Goal: Find specific page/section: Find specific page/section

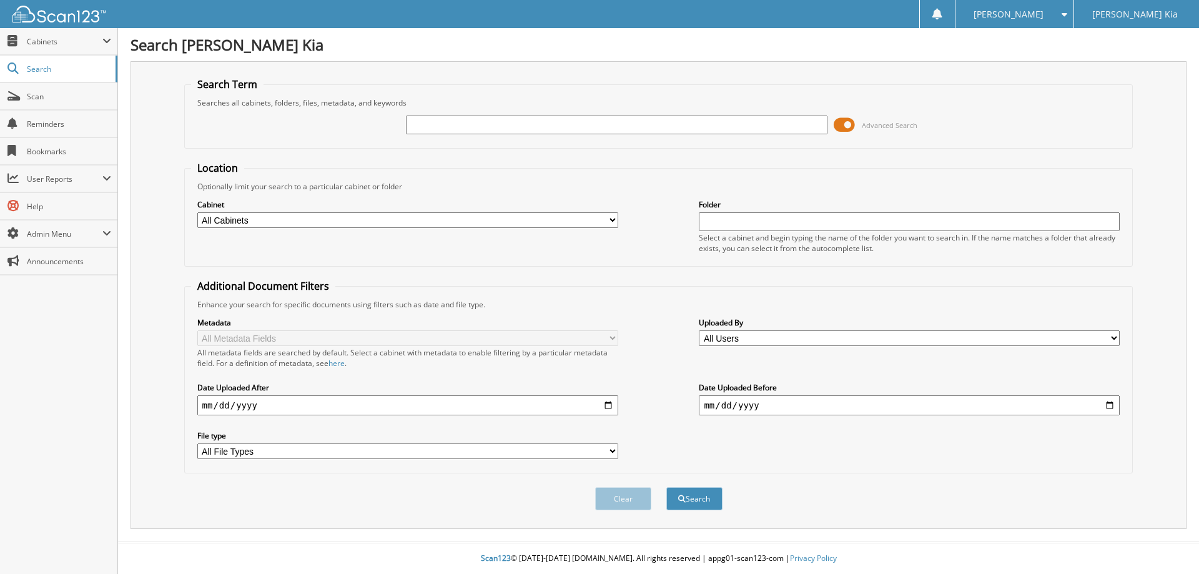
click at [457, 123] on input "text" at bounding box center [616, 124] width 421 height 19
click at [587, 223] on select "All Cabinets ACCOUNTS PAYABLE ACCOUNTS RECEIVABLE CAR DEALS PARTS SERVICE RO Ne…" at bounding box center [407, 220] width 421 height 16
select select "42641"
click at [197, 212] on select "All Cabinets ACCOUNTS PAYABLE ACCOUNTS RECEIVABLE CAR DEALS PARTS SERVICE RO Ne…" at bounding box center [407, 220] width 421 height 16
click at [416, 125] on input "text" at bounding box center [616, 124] width 421 height 19
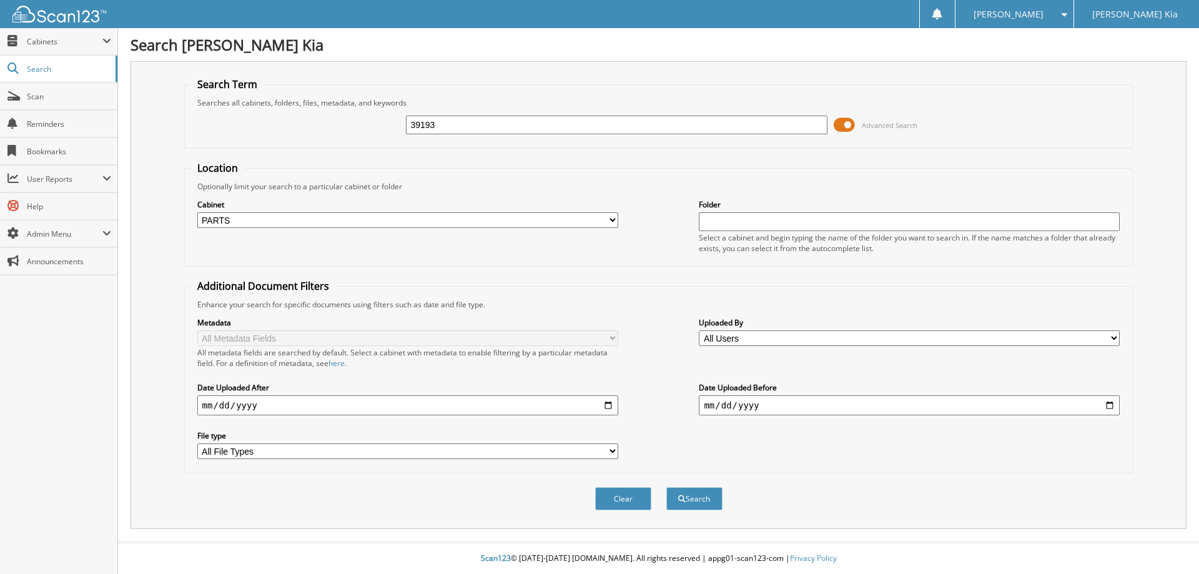
type input "39193"
click at [666, 487] on button "Search" at bounding box center [694, 498] width 56 height 23
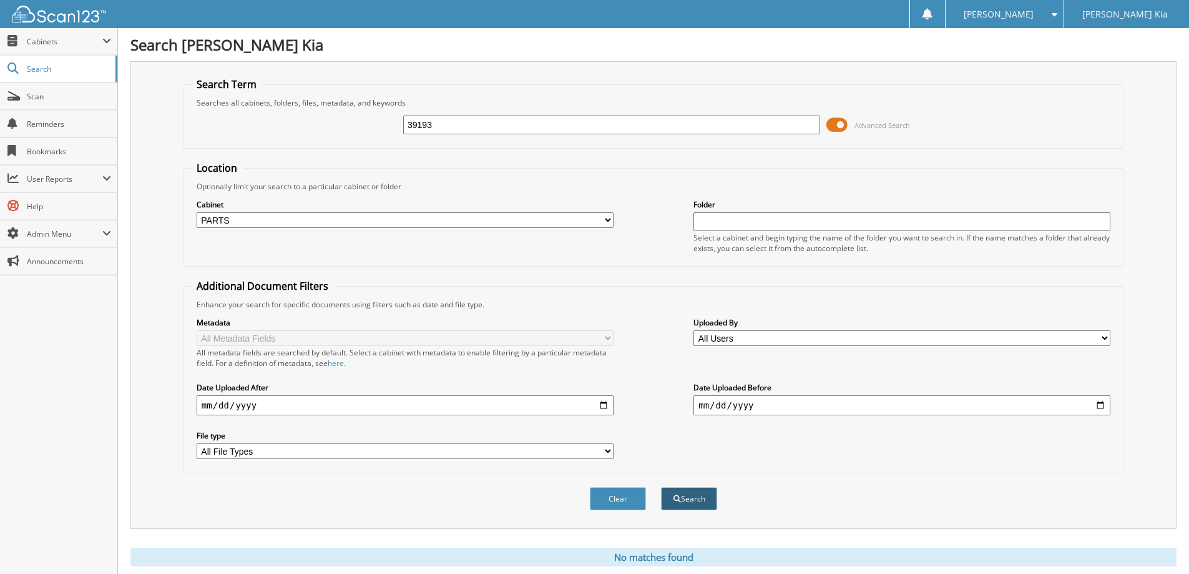
click at [697, 503] on button "Search" at bounding box center [689, 498] width 56 height 23
drag, startPoint x: 485, startPoint y: 123, endPoint x: 311, endPoint y: 125, distance: 174.2
click at [314, 125] on div "39193 Advanced Search" at bounding box center [653, 125] width 926 height 34
click at [44, 70] on span "Search" at bounding box center [68, 69] width 82 height 11
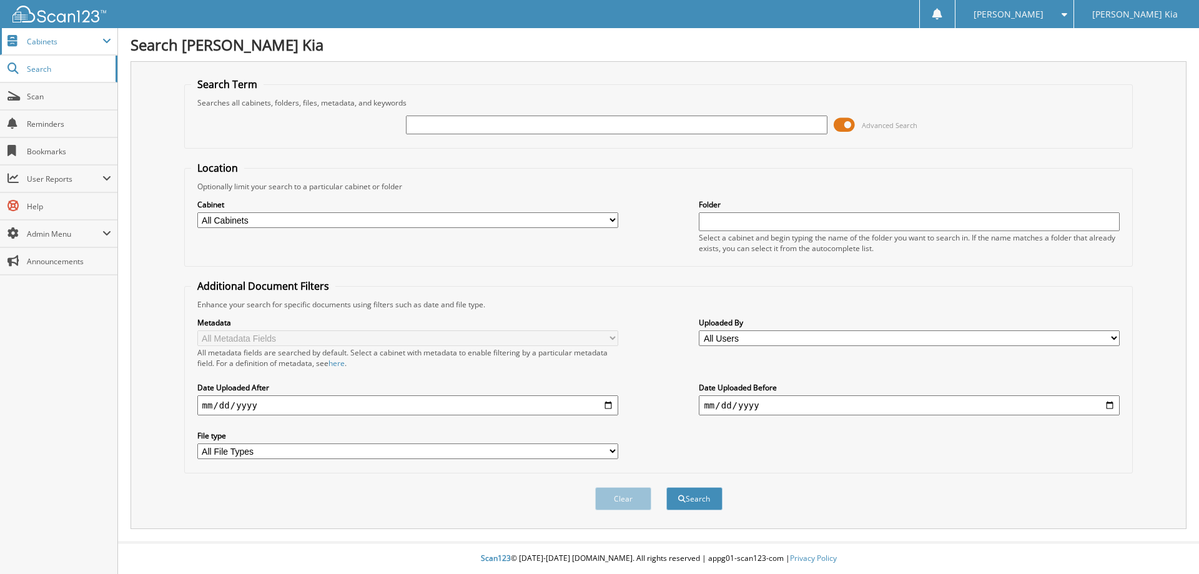
click at [59, 40] on span "Cabinets" at bounding box center [65, 41] width 76 height 11
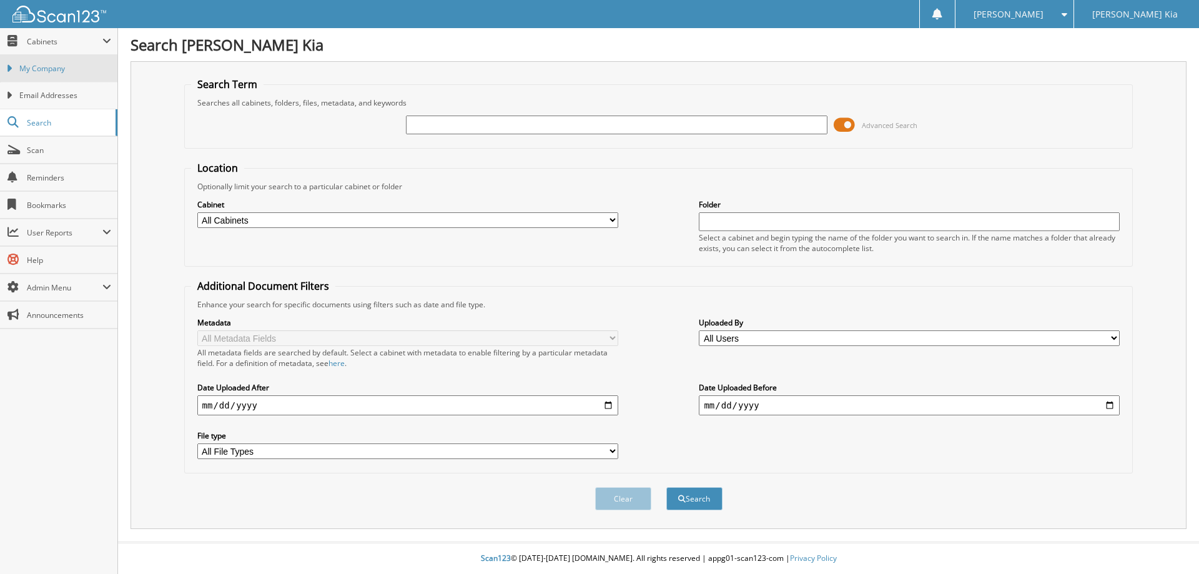
click at [54, 72] on span "My Company" at bounding box center [65, 68] width 92 height 11
